Goal: Use online tool/utility: Utilize a website feature to perform a specific function

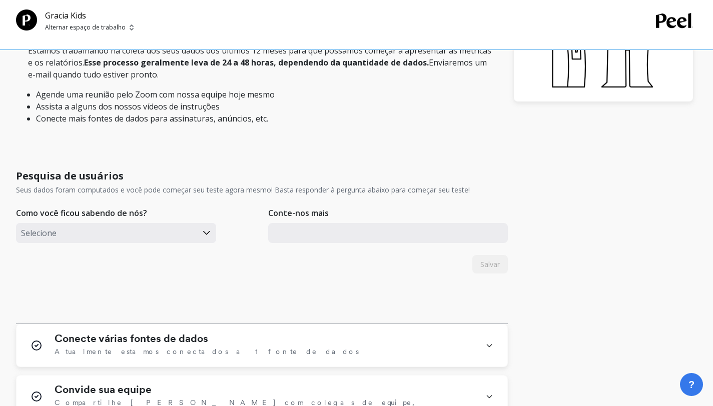
scroll to position [510, 0]
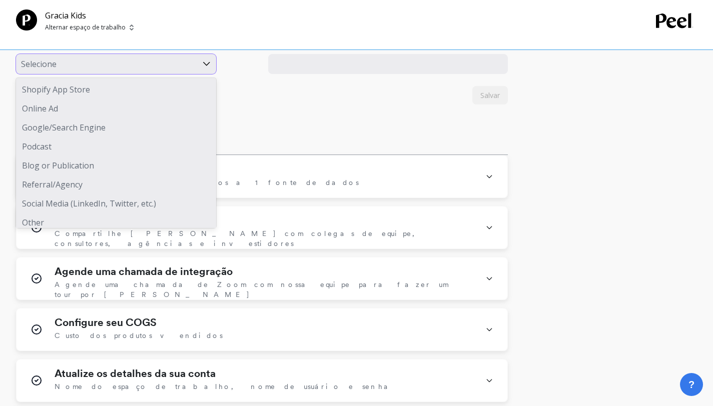
click at [187, 71] on div at bounding box center [106, 64] width 171 height 13
click at [175, 99] on div "Loja de aplicativos Shopify" at bounding box center [116, 89] width 200 height 19
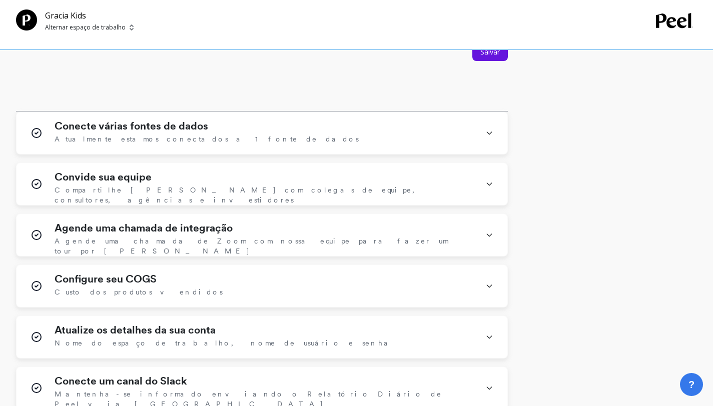
scroll to position [490, 0]
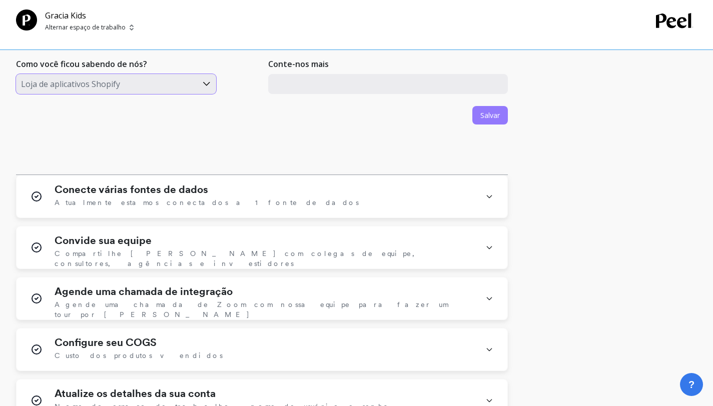
click at [490, 120] on font "Salvar" at bounding box center [490, 116] width 20 height 10
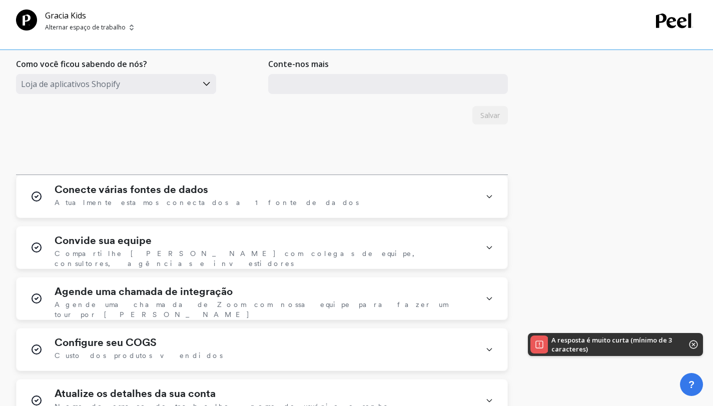
scroll to position [468, 0]
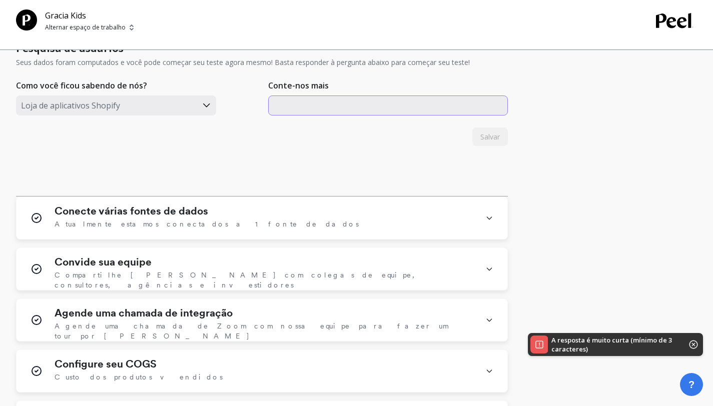
click at [361, 116] on input "text" at bounding box center [388, 106] width 240 height 20
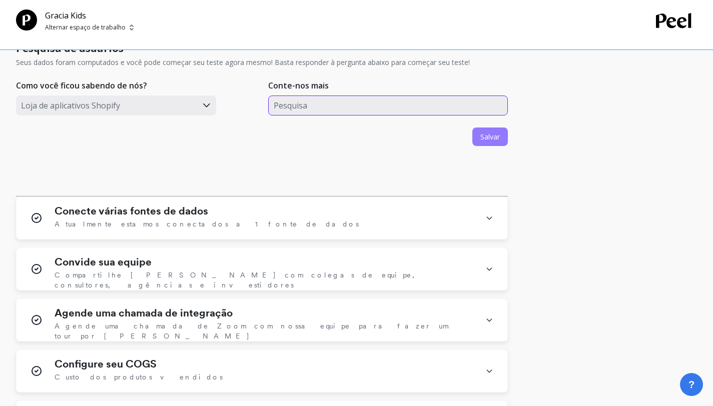
type input "Pesquisa"
click at [496, 142] on font "Salvar" at bounding box center [490, 137] width 20 height 10
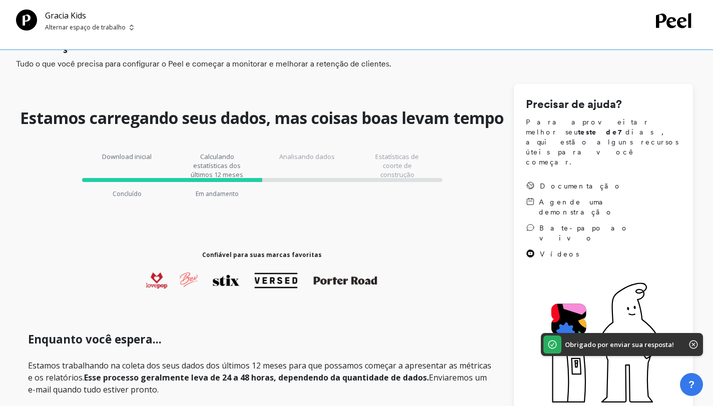
scroll to position [0, 0]
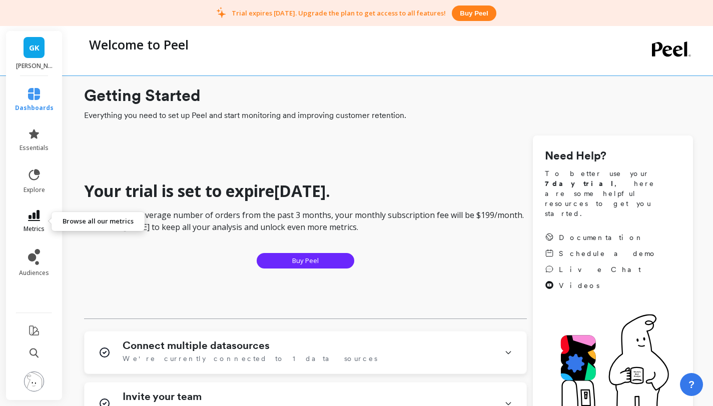
click at [34, 218] on icon at bounding box center [34, 215] width 12 height 11
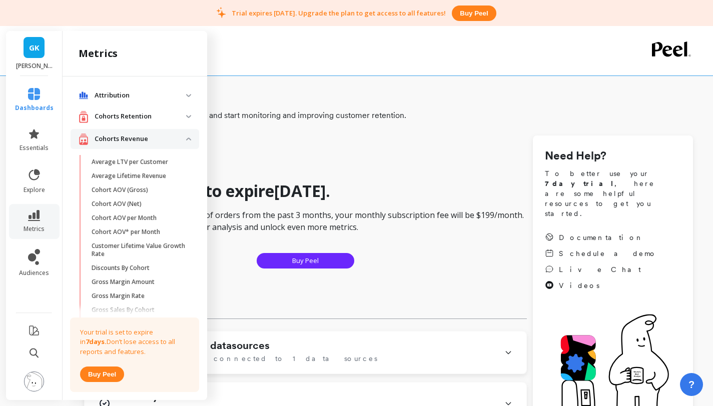
click at [35, 53] on span "GK" at bounding box center [34, 48] width 11 height 12
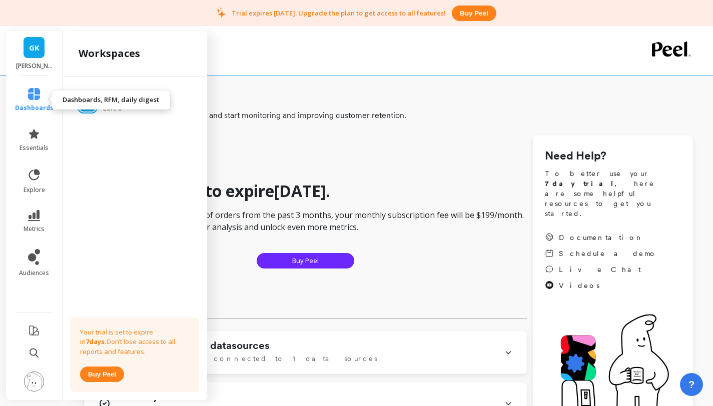
click at [37, 104] on span "dashboards" at bounding box center [34, 108] width 39 height 8
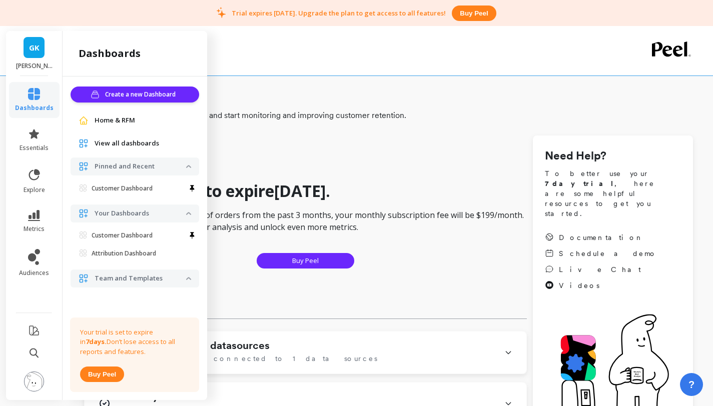
click at [139, 126] on div "Home & RFM" at bounding box center [135, 121] width 129 height 18
click at [141, 120] on link "Home & RFM" at bounding box center [143, 121] width 97 height 10
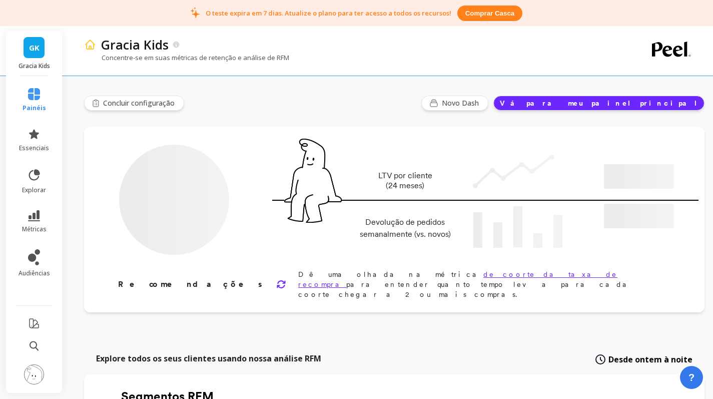
type input "Champions"
type input "48"
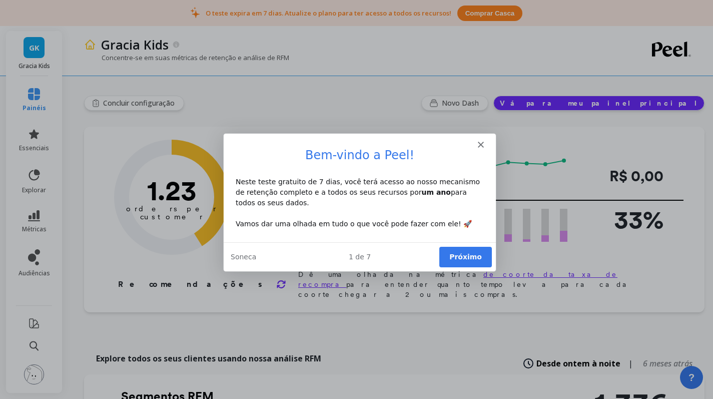
click at [478, 264] on button "Próximo" at bounding box center [464, 256] width 53 height 21
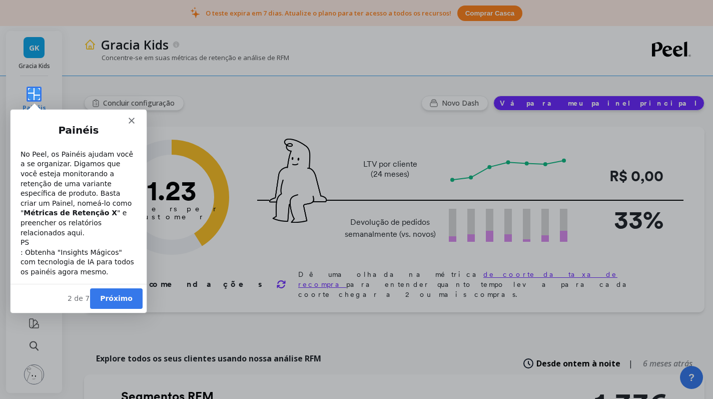
click at [117, 306] on button "Próximo" at bounding box center [116, 298] width 53 height 21
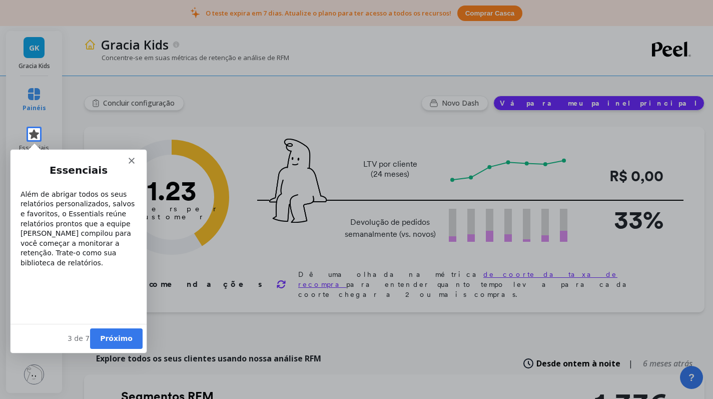
click at [122, 337] on font "Próximo" at bounding box center [116, 338] width 33 height 8
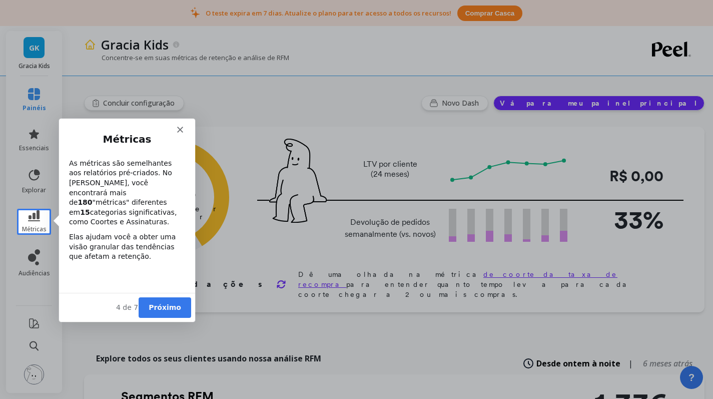
click at [172, 308] on font "Próximo" at bounding box center [164, 307] width 33 height 8
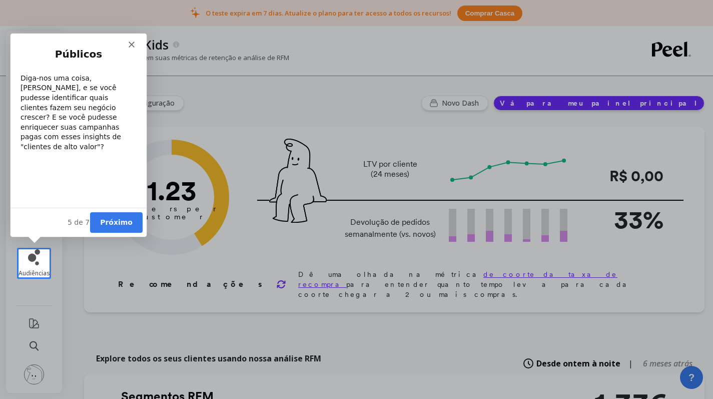
click at [128, 222] on font "Próximo" at bounding box center [116, 222] width 33 height 8
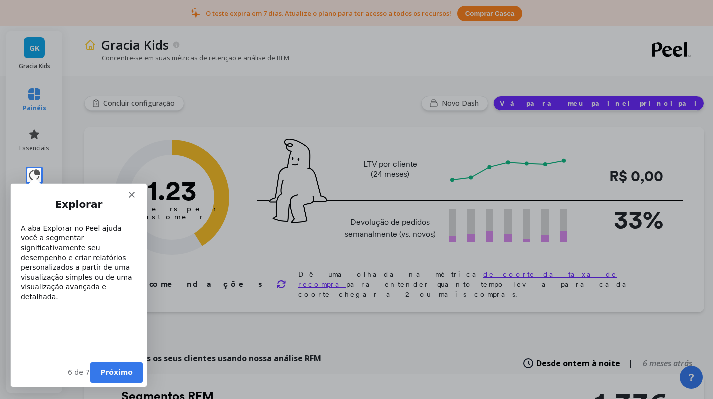
click at [120, 370] on font "Próximo" at bounding box center [116, 372] width 33 height 8
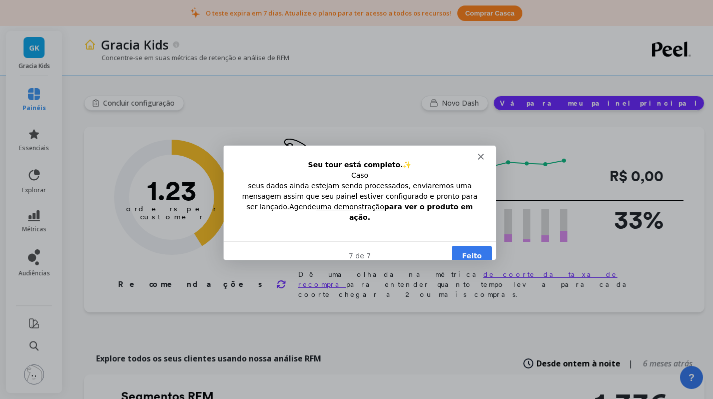
click at [474, 251] on font "Feito" at bounding box center [471, 255] width 20 height 8
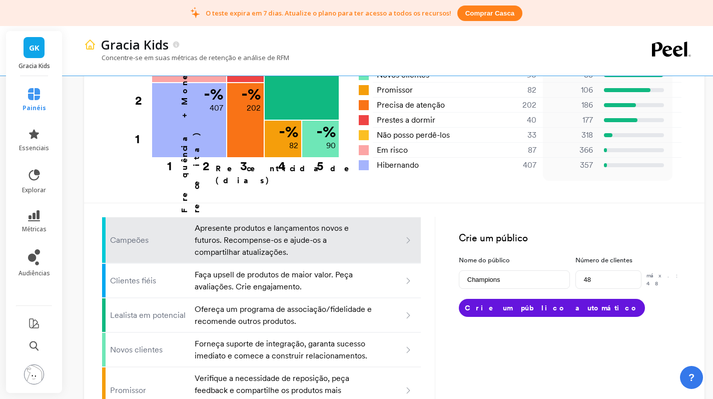
scroll to position [528, 0]
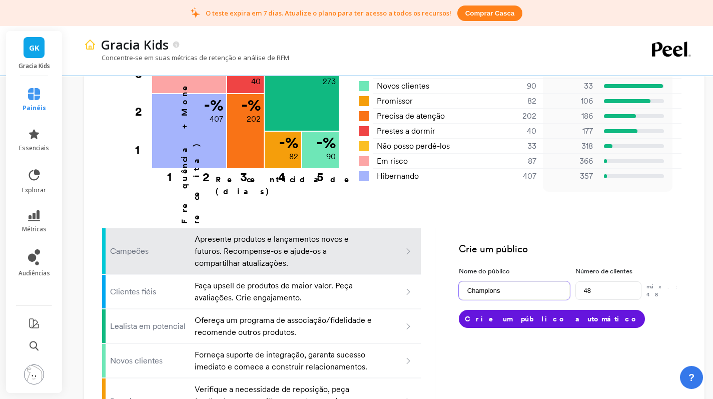
click at [530, 281] on input "Champions" at bounding box center [514, 290] width 111 height 19
click at [596, 259] on form "Crie um público Nome do público Champions Número de clientes 48 máx.: 48 Crie u…" at bounding box center [560, 280] width 251 height 125
click at [33, 187] on font "explorar" at bounding box center [34, 190] width 24 height 9
